Goal: Task Accomplishment & Management: Manage account settings

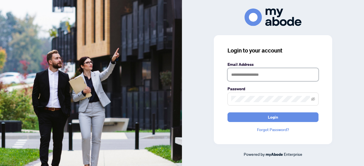
click at [239, 76] on input "text" at bounding box center [273, 74] width 91 height 13
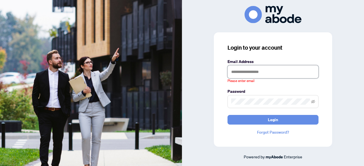
type input "**********"
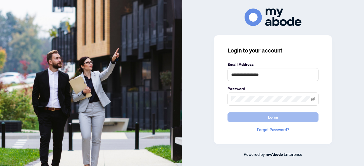
click at [274, 117] on span "Login" at bounding box center [273, 117] width 10 height 9
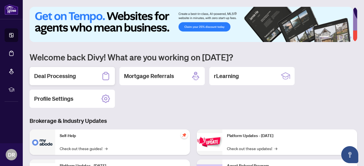
click at [59, 77] on h2 "Deal Processing" at bounding box center [55, 76] width 42 height 8
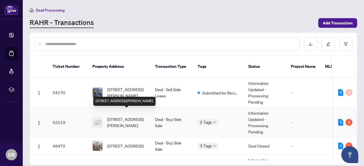
click at [124, 116] on span "[STREET_ADDRESS][PERSON_NAME]" at bounding box center [126, 122] width 39 height 13
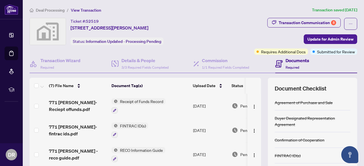
scroll to position [71, 0]
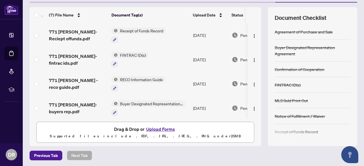
click at [255, 86] on td at bounding box center [254, 84] width 14 height 24
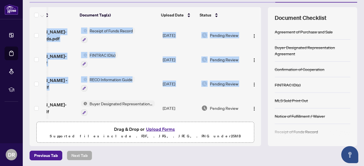
drag, startPoint x: 255, startPoint y: 86, endPoint x: 256, endPoint y: 80, distance: 6.0
click at [256, 80] on div "771 [PERSON_NAME]- Reciept offunds.pdf Receipt of Funds Record [DATE] Pending R…" at bounding box center [146, 71] width 232 height 96
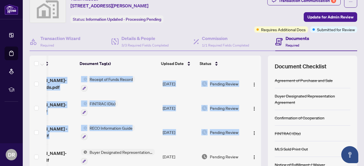
scroll to position [0, 0]
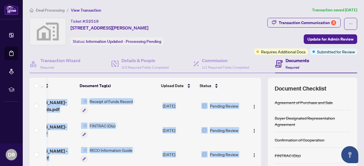
click at [276, 55] on div "Documents Required" at bounding box center [316, 64] width 82 height 18
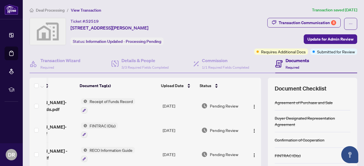
click at [279, 49] on span "Requires Additional Docs" at bounding box center [283, 52] width 45 height 6
click at [257, 151] on div "(7) File Name Document Tag(s) Upload Date Status 771 [PERSON_NAME]- Reciept off…" at bounding box center [194, 147] width 328 height 139
click at [254, 152] on td at bounding box center [254, 155] width 14 height 24
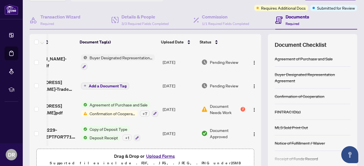
scroll to position [45, 0]
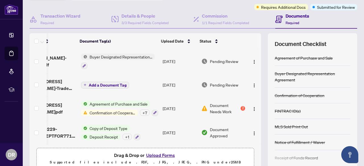
click at [122, 112] on span "Confirmation of Cooperation" at bounding box center [112, 113] width 50 height 6
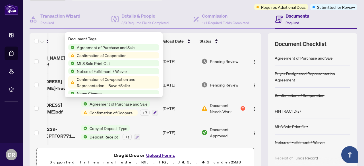
click at [127, 84] on span "Confirmation of Co-operation and Representation—Buyer/Seller" at bounding box center [117, 82] width 85 height 13
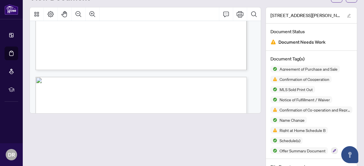
scroll to position [2245, 0]
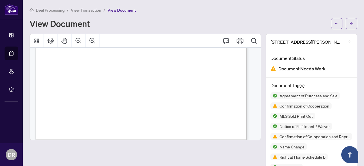
scroll to position [4959, 0]
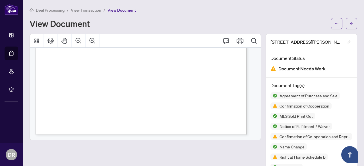
click at [178, 29] on div "View Document" at bounding box center [194, 23] width 328 height 11
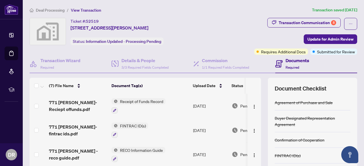
click at [257, 153] on div "(7) File Name Document Tag(s) Upload Date Status 771 [PERSON_NAME]- Reciept off…" at bounding box center [194, 147] width 328 height 139
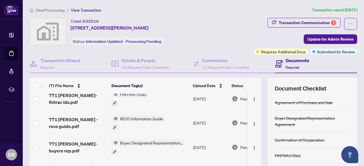
scroll to position [73, 0]
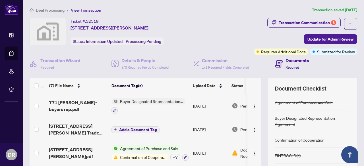
click at [292, 63] on h4 "Documents" at bounding box center [298, 60] width 24 height 7
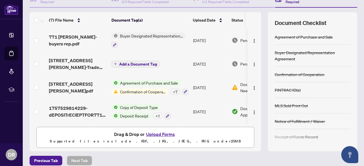
scroll to position [71, 0]
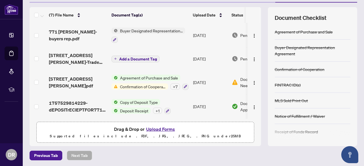
click at [160, 128] on button "Upload Forms" at bounding box center [160, 129] width 32 height 7
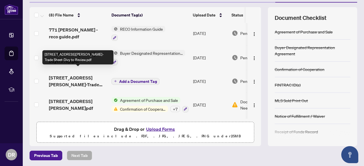
click at [80, 75] on span "[STREET_ADDRESS][PERSON_NAME]-Trade Sheet-Divy to Review.pdf" at bounding box center [78, 82] width 58 height 14
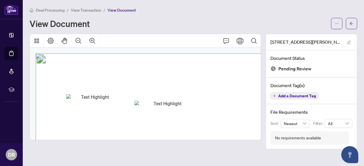
scroll to position [45, 111]
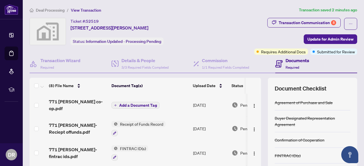
click at [133, 104] on span "Add a Document Tag" at bounding box center [138, 106] width 38 height 4
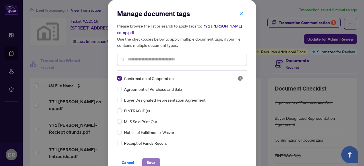
click at [147, 158] on span "Save" at bounding box center [151, 162] width 9 height 9
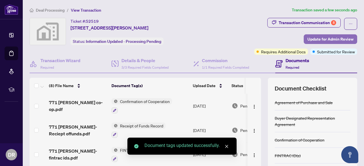
click at [325, 41] on span "Update for Admin Review" at bounding box center [330, 39] width 46 height 9
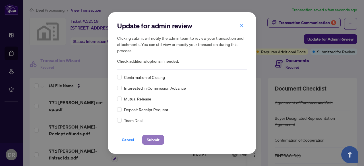
click at [155, 138] on span "Submit" at bounding box center [153, 140] width 13 height 9
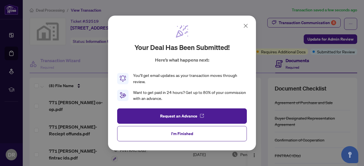
click at [245, 25] on icon at bounding box center [245, 25] width 7 height 7
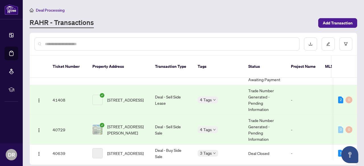
scroll to position [207, 0]
click at [129, 27] on div "RAHR - Transactions" at bounding box center [172, 23] width 285 height 10
click at [355, 54] on div at bounding box center [193, 44] width 327 height 22
